Goal: Navigation & Orientation: Find specific page/section

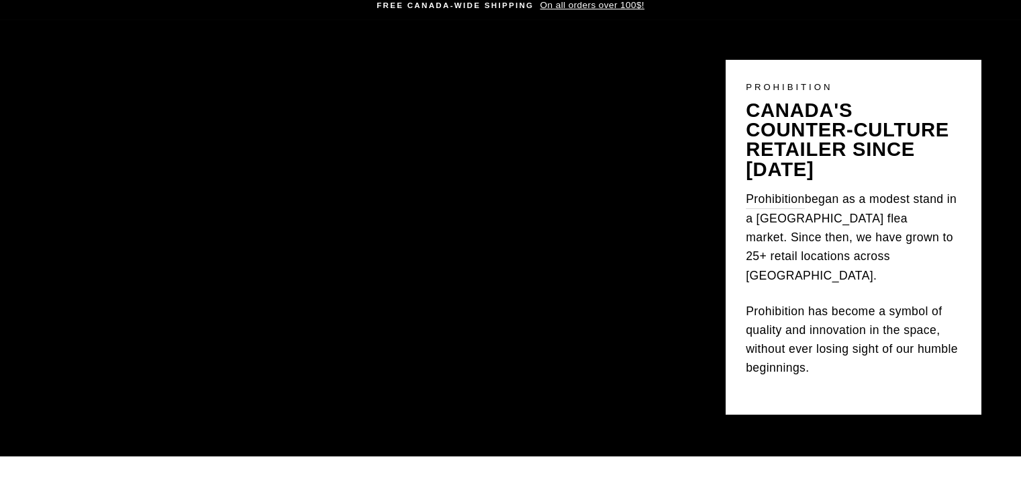
scroll to position [75, 0]
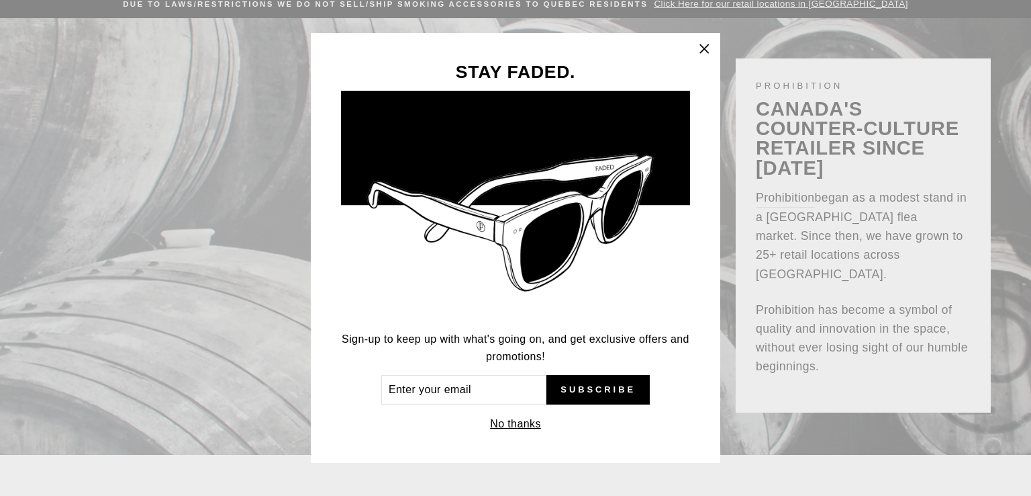
click at [704, 49] on icon "button" at bounding box center [704, 48] width 8 height 8
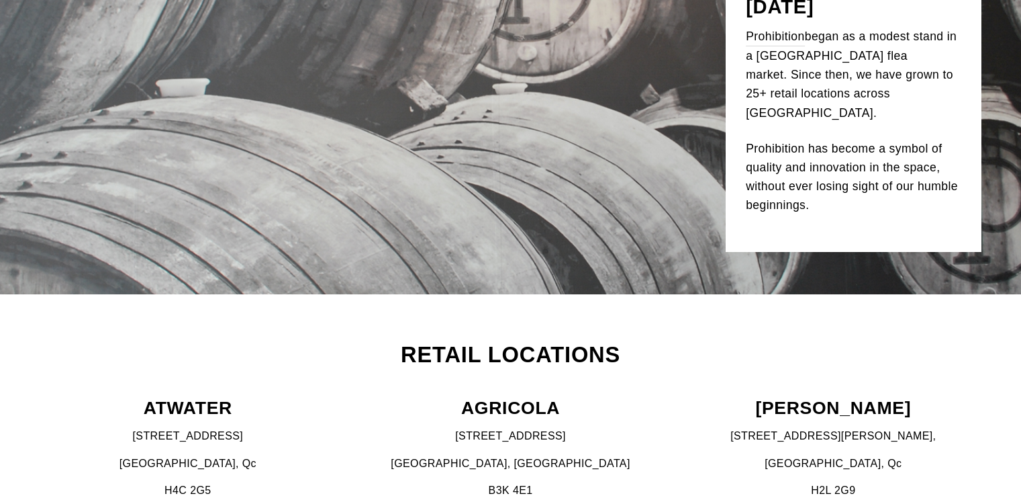
scroll to position [0, 0]
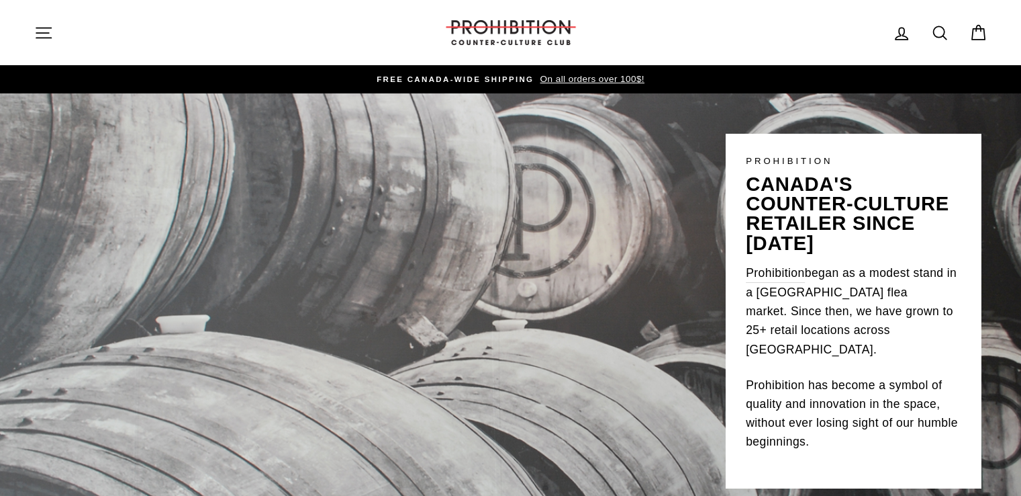
click at [35, 28] on icon "button" at bounding box center [43, 33] width 19 height 19
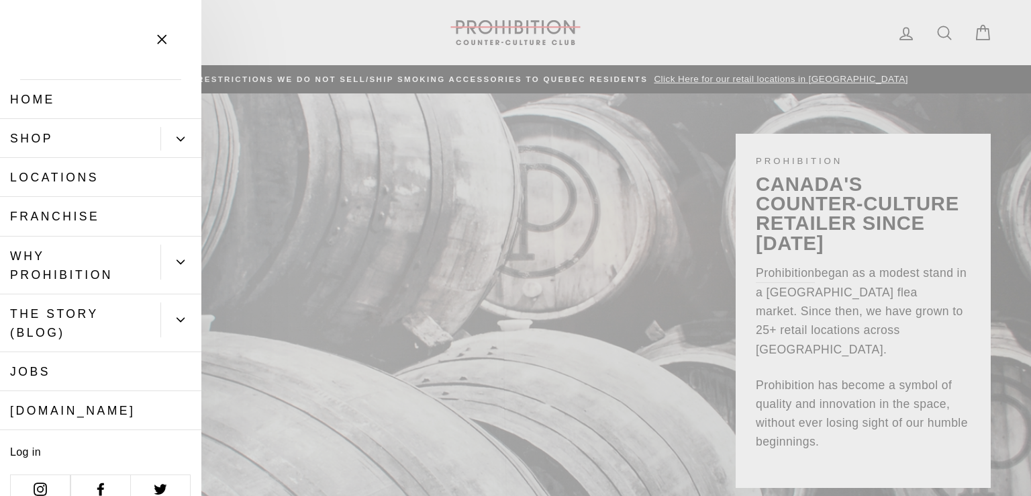
click at [177, 138] on icon "Primary" at bounding box center [181, 139] width 8 height 8
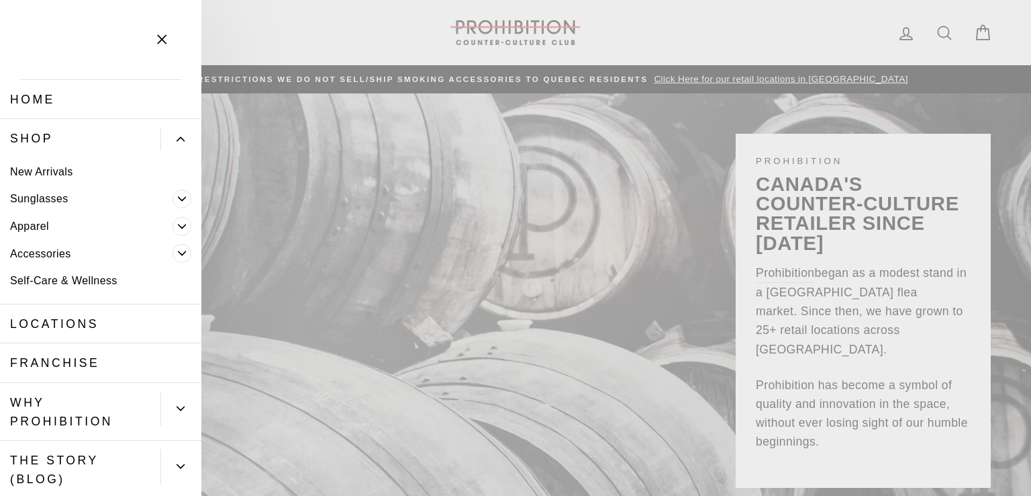
click at [178, 224] on icon "Primary" at bounding box center [182, 226] width 8 height 8
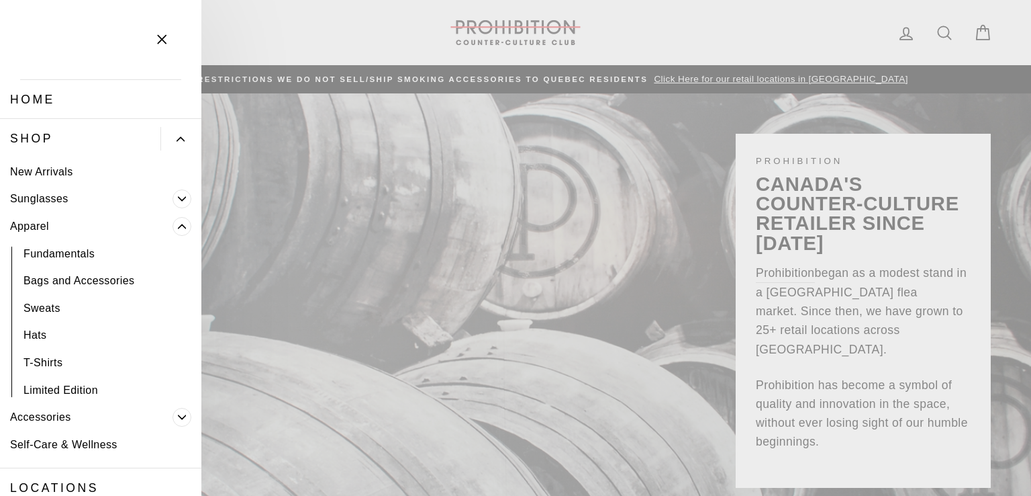
click at [178, 224] on icon "Primary" at bounding box center [182, 226] width 8 height 8
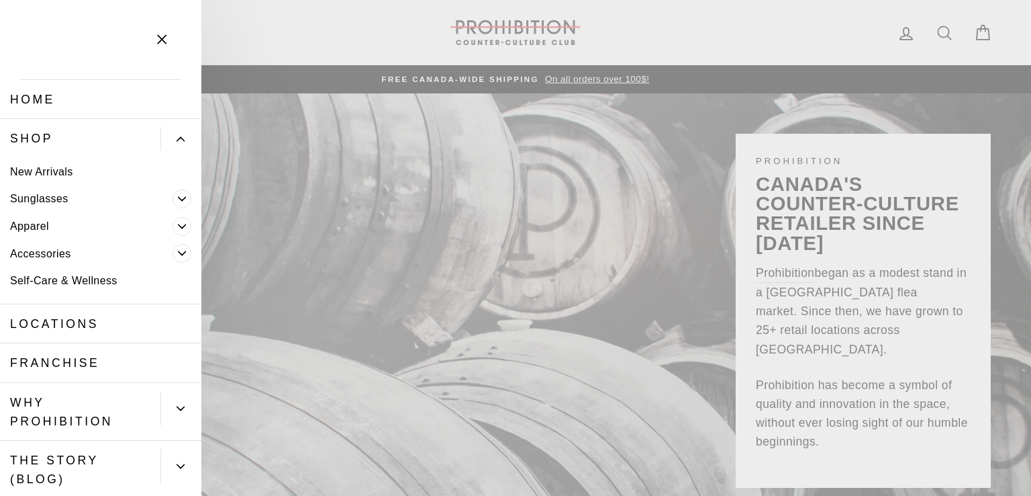
click at [178, 252] on icon "Primary" at bounding box center [182, 253] width 8 height 8
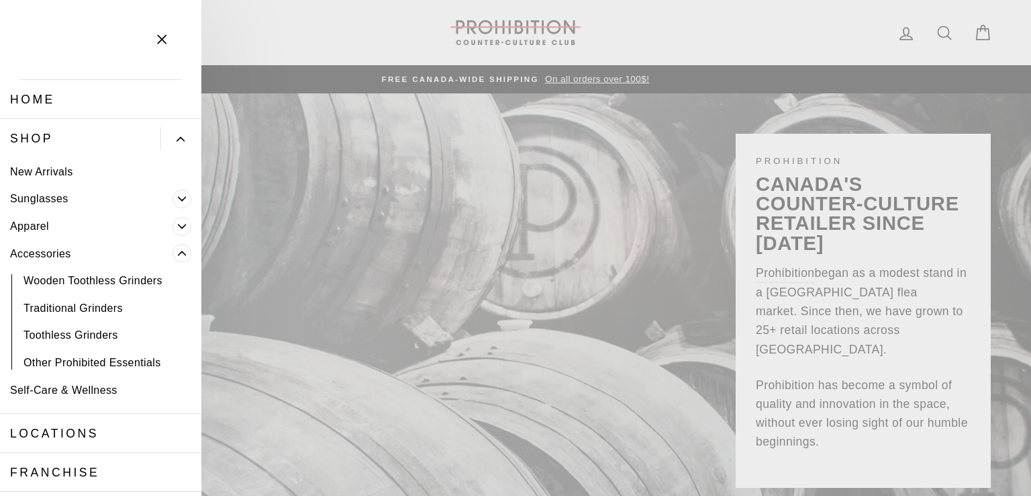
click at [178, 252] on icon "Primary" at bounding box center [182, 253] width 8 height 8
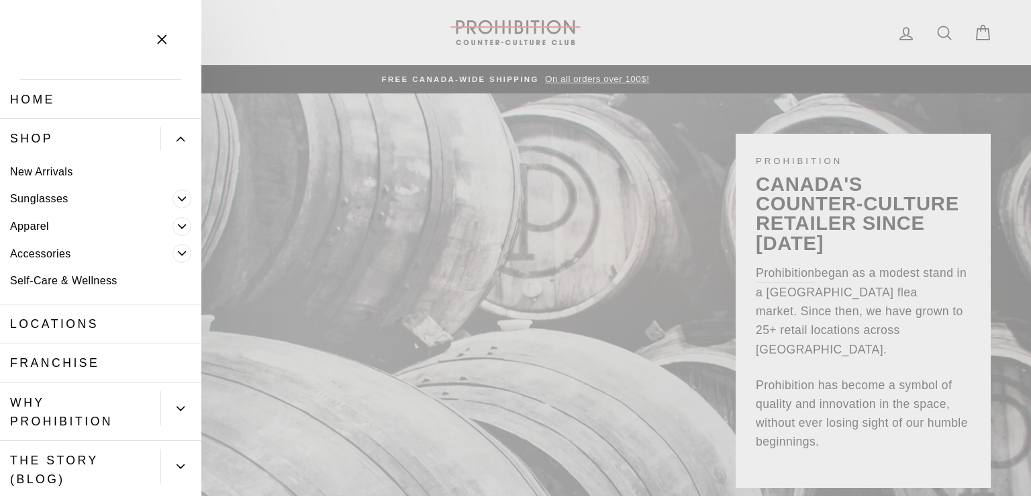
click at [177, 135] on icon "Primary" at bounding box center [181, 139] width 8 height 8
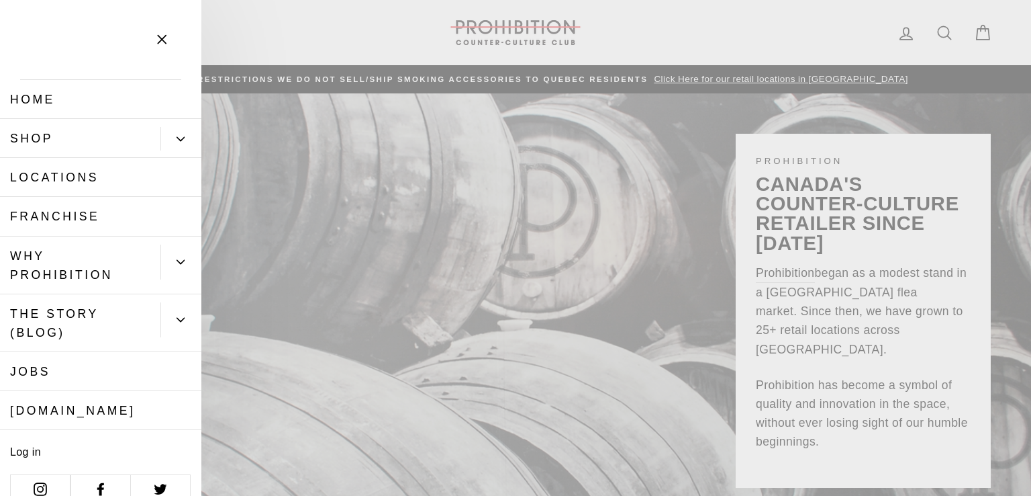
click at [177, 261] on icon "Primary" at bounding box center [181, 262] width 8 height 8
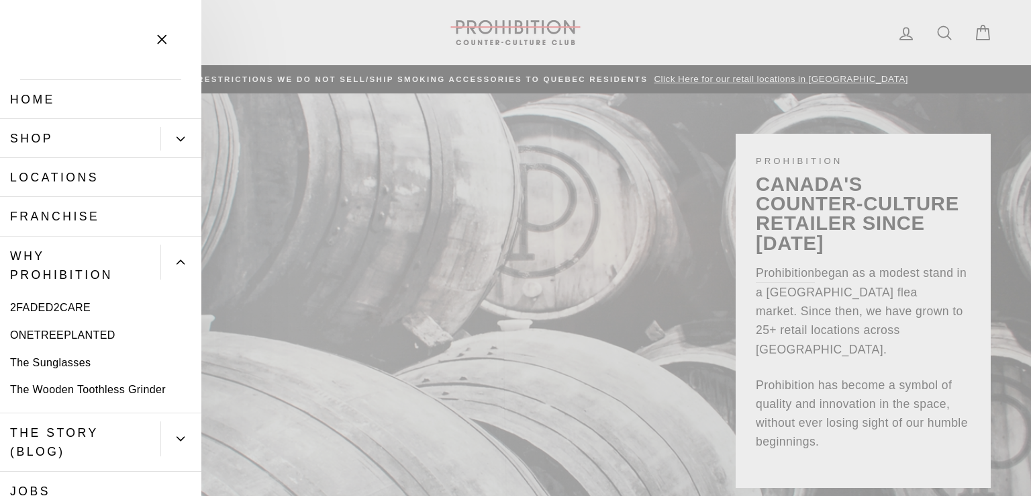
click at [177, 261] on icon "Primary" at bounding box center [181, 262] width 8 height 8
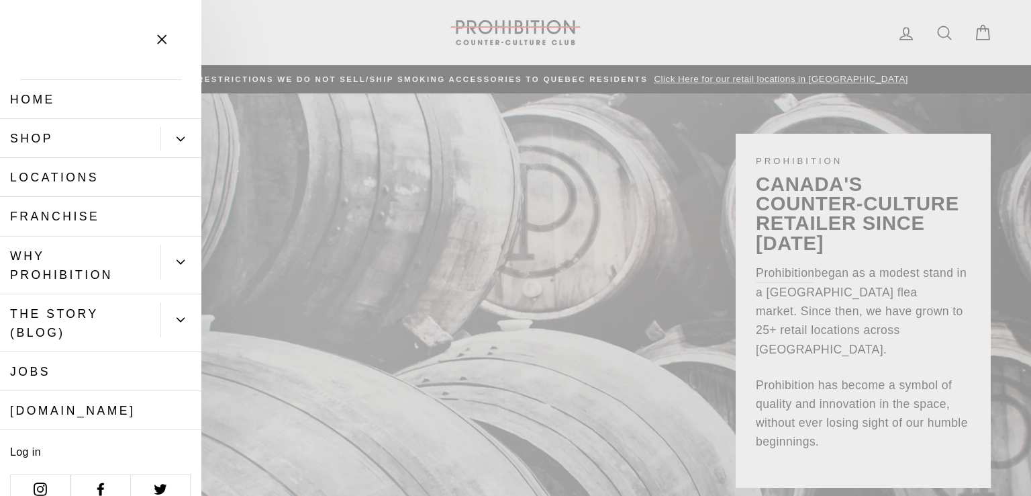
click at [177, 261] on icon "Primary" at bounding box center [181, 262] width 8 height 8
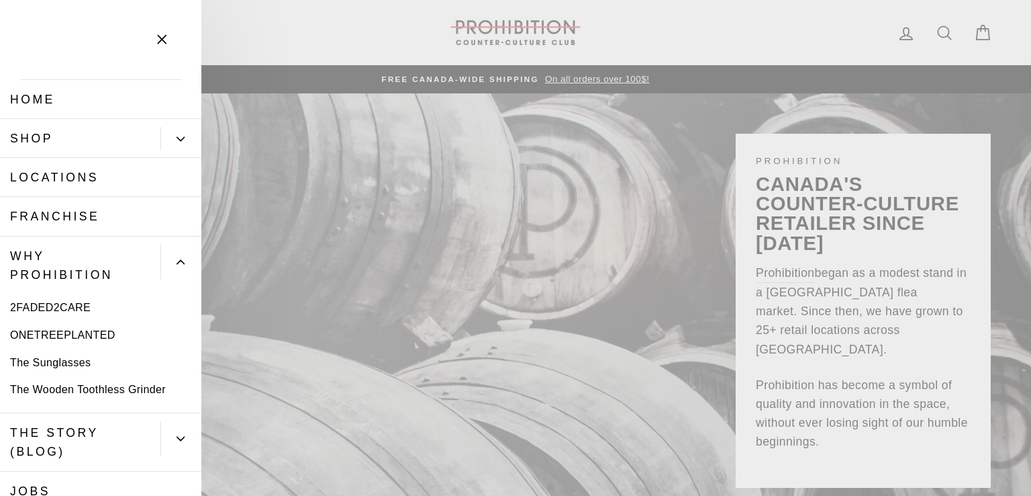
click at [177, 261] on icon "Primary" at bounding box center [181, 262] width 8 height 8
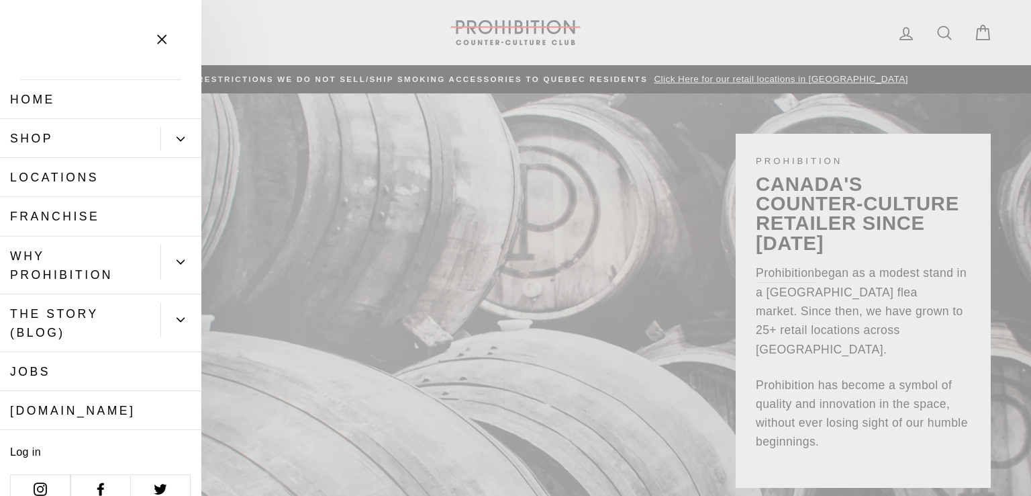
click at [164, 37] on icon "button" at bounding box center [162, 40] width 8 height 8
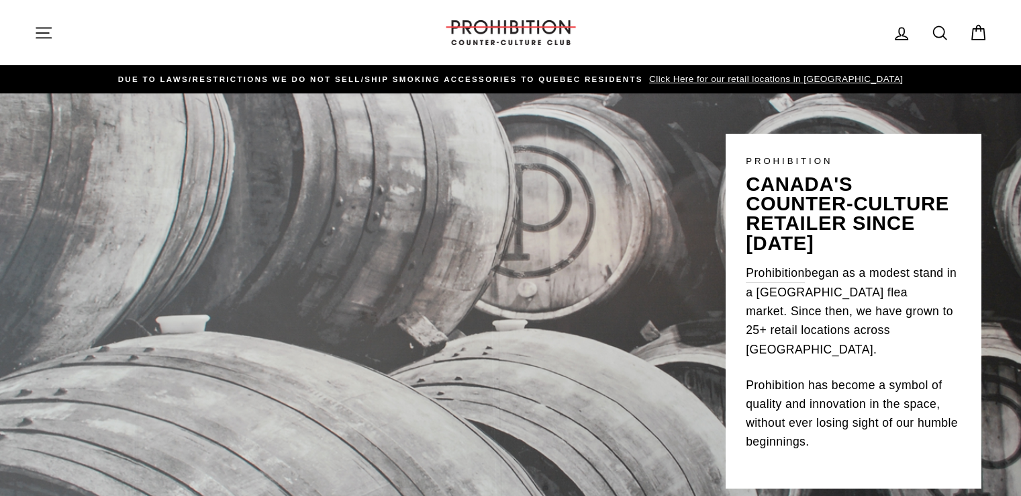
click at [51, 41] on icon "button" at bounding box center [43, 33] width 19 height 19
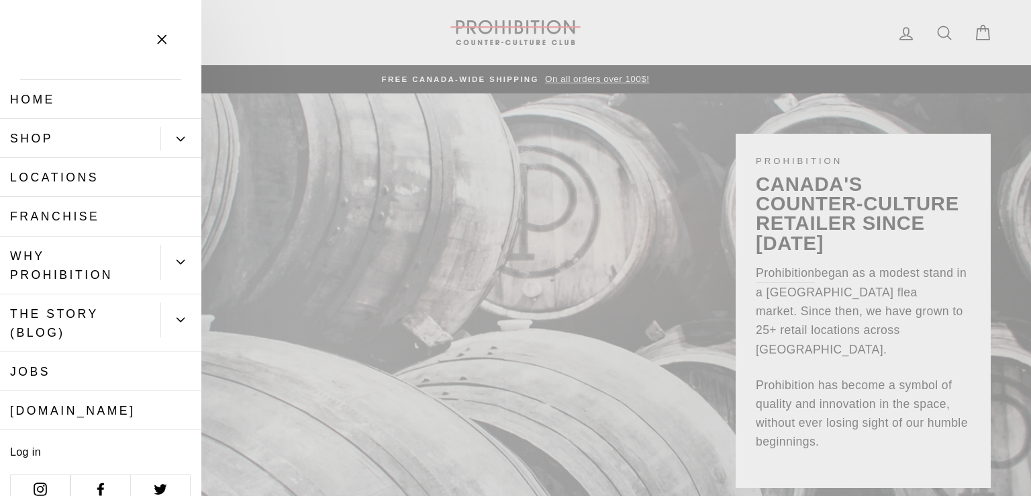
click at [64, 104] on link "Home" at bounding box center [100, 99] width 201 height 39
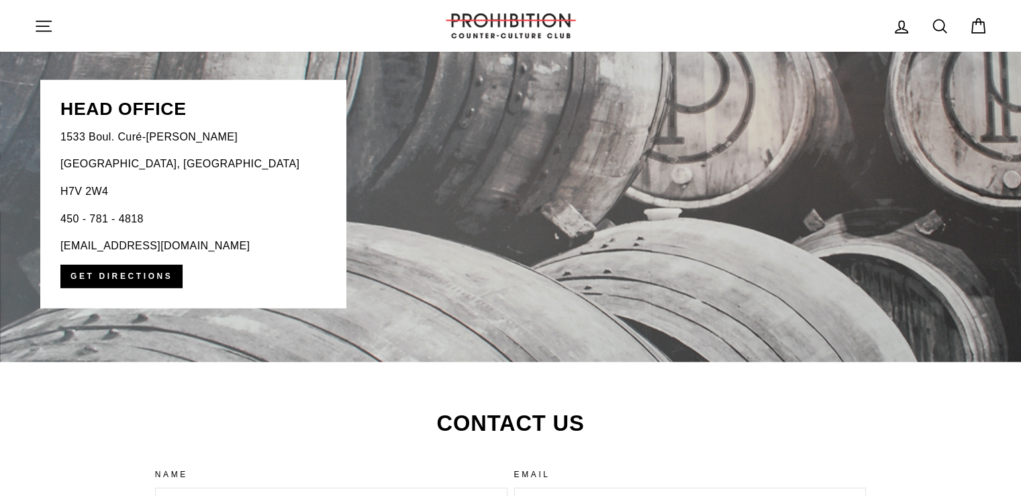
scroll to position [2796, 0]
